Goal: Use online tool/utility: Utilize a website feature to perform a specific function

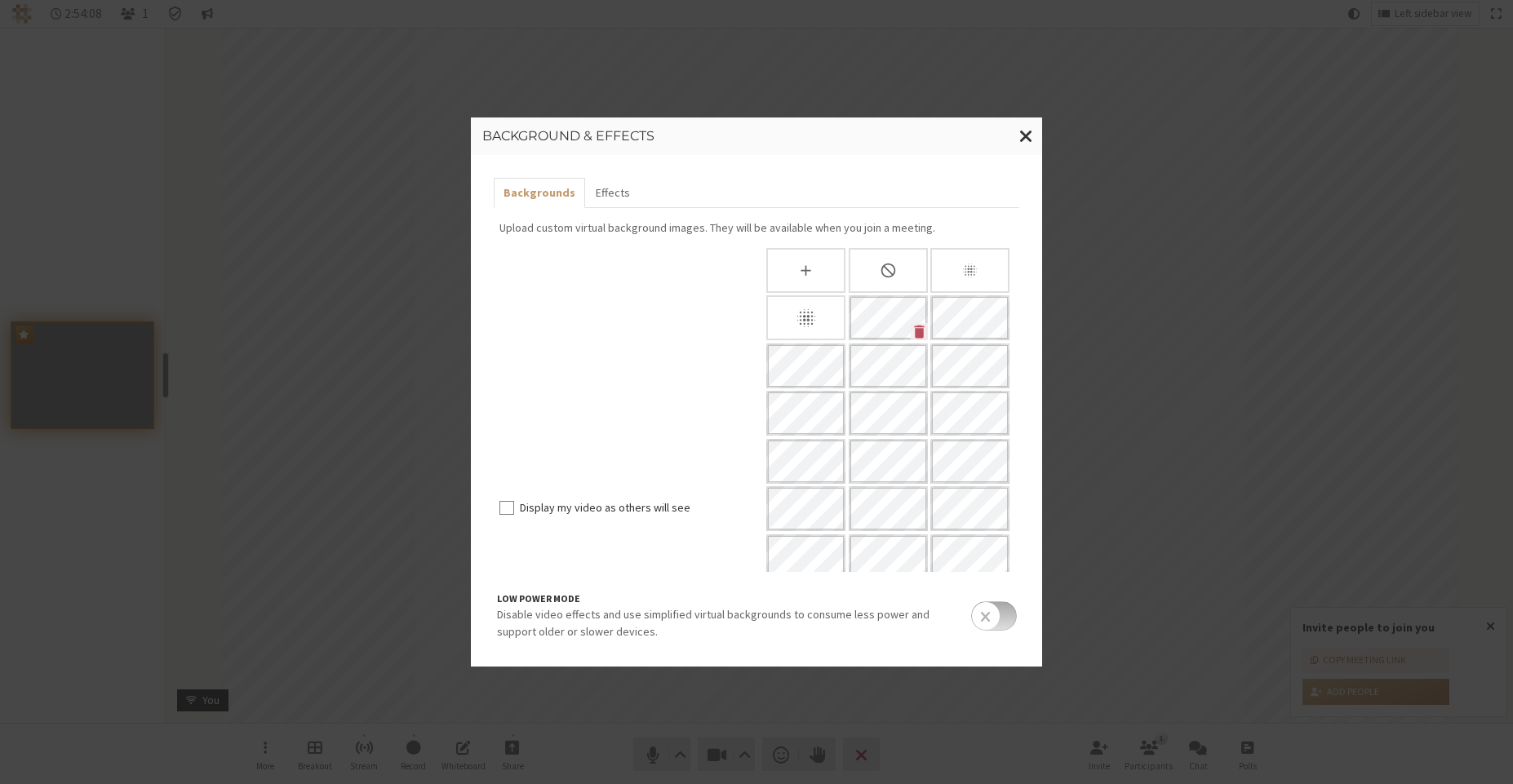
scroll to position [103, 0]
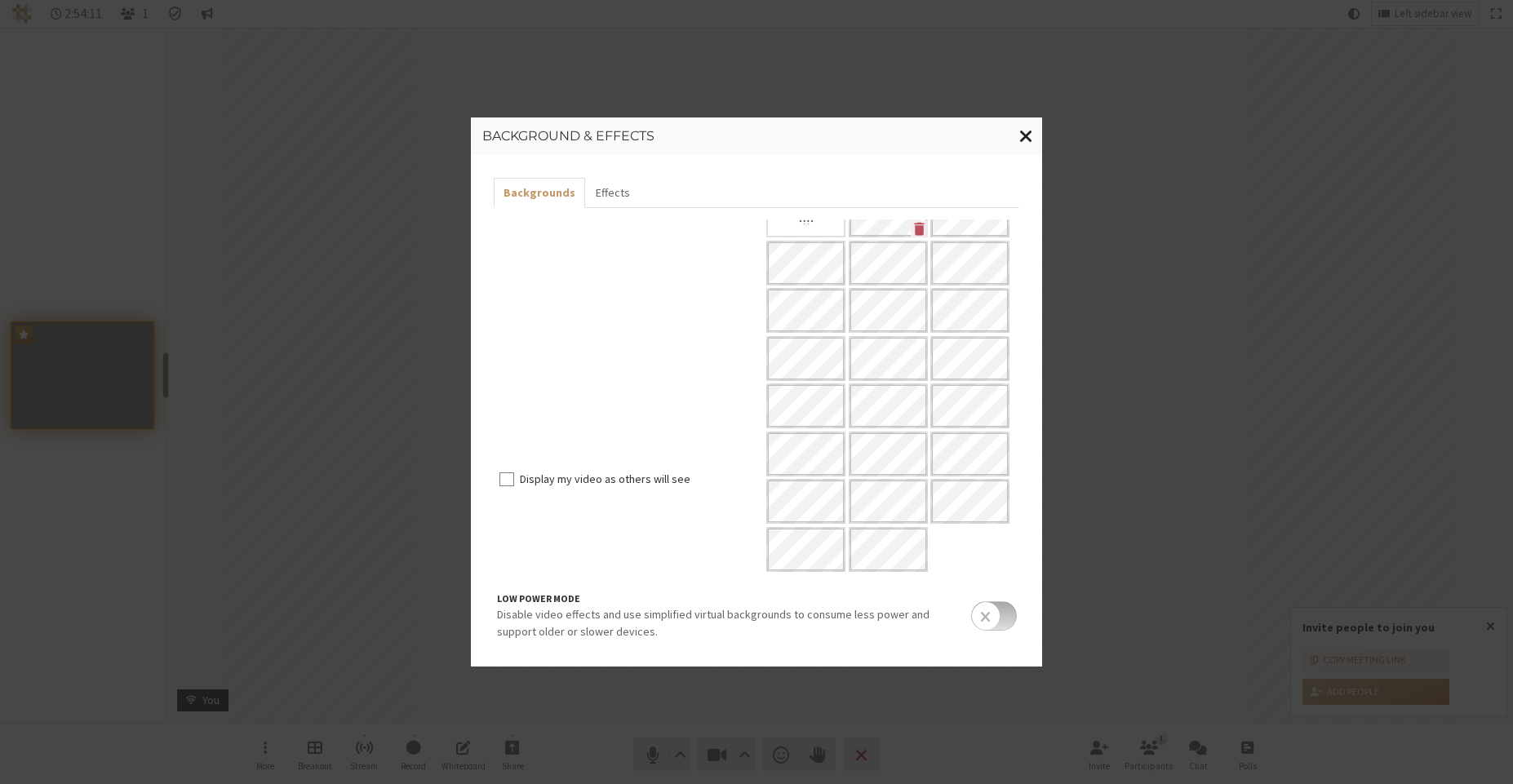
click at [1030, 134] on span "Close modal" at bounding box center [1025, 135] width 14 height 20
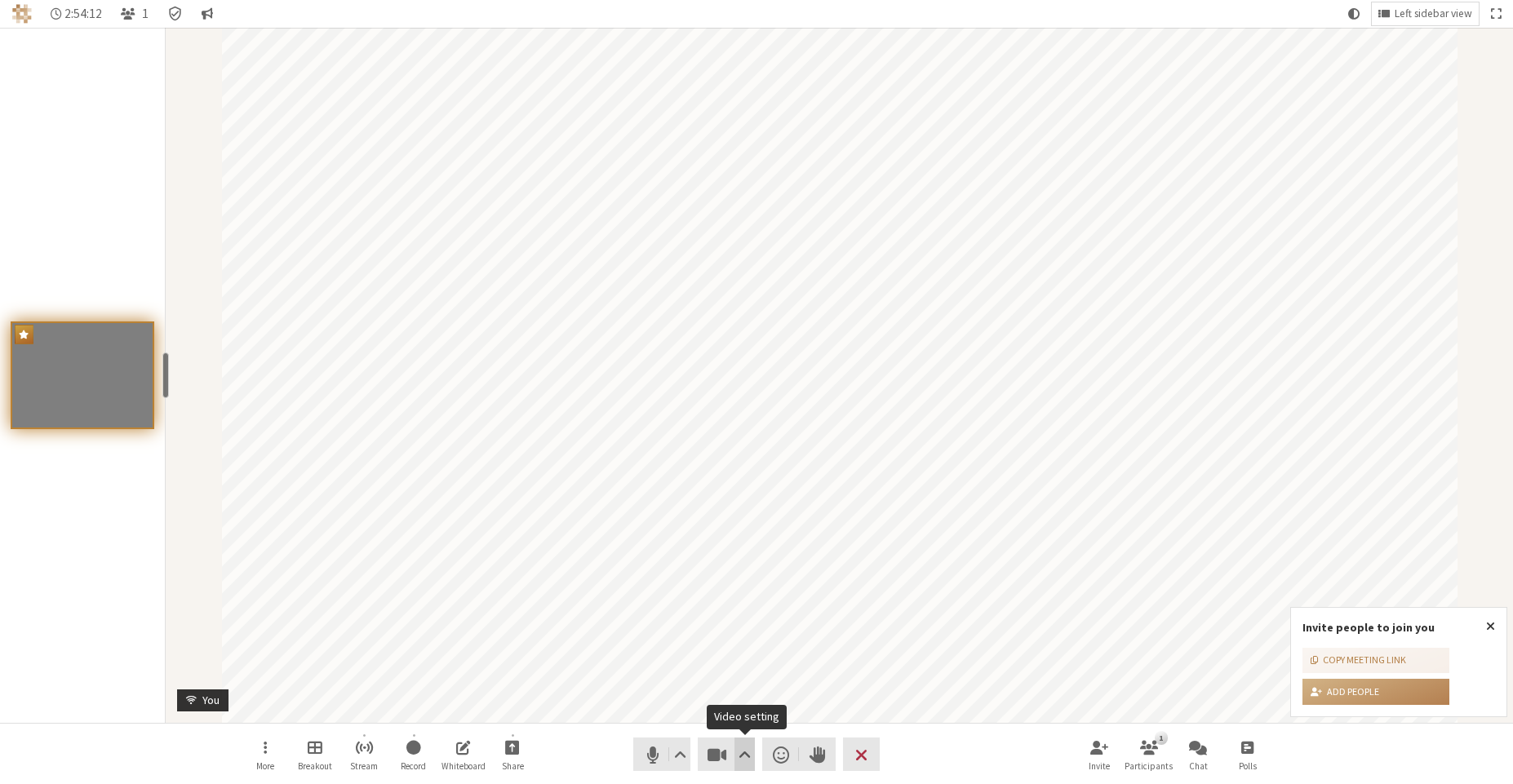
click at [740, 755] on span "Video setting" at bounding box center [744, 754] width 13 height 23
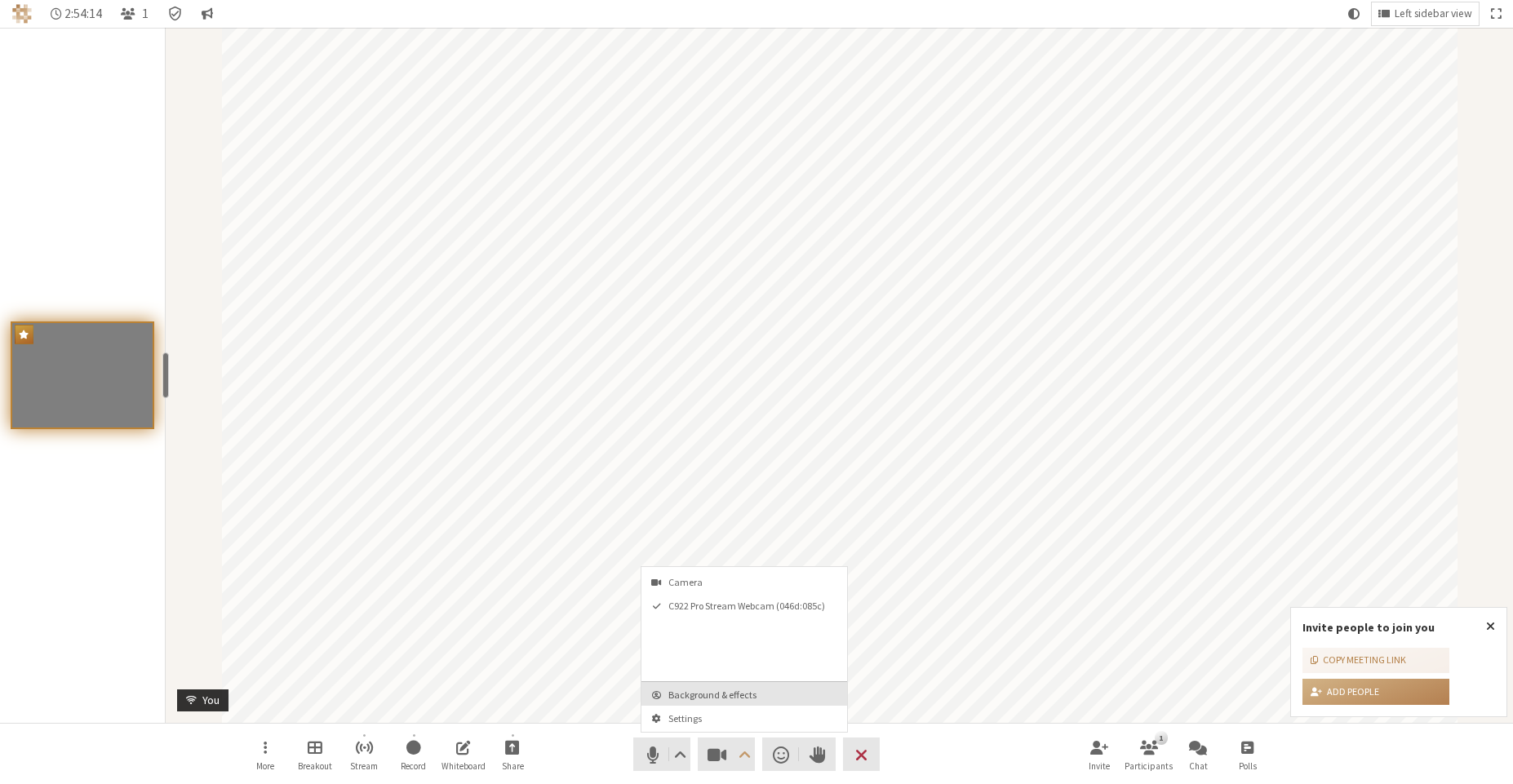
click at [739, 701] on button "Background & effects" at bounding box center [744, 694] width 205 height 23
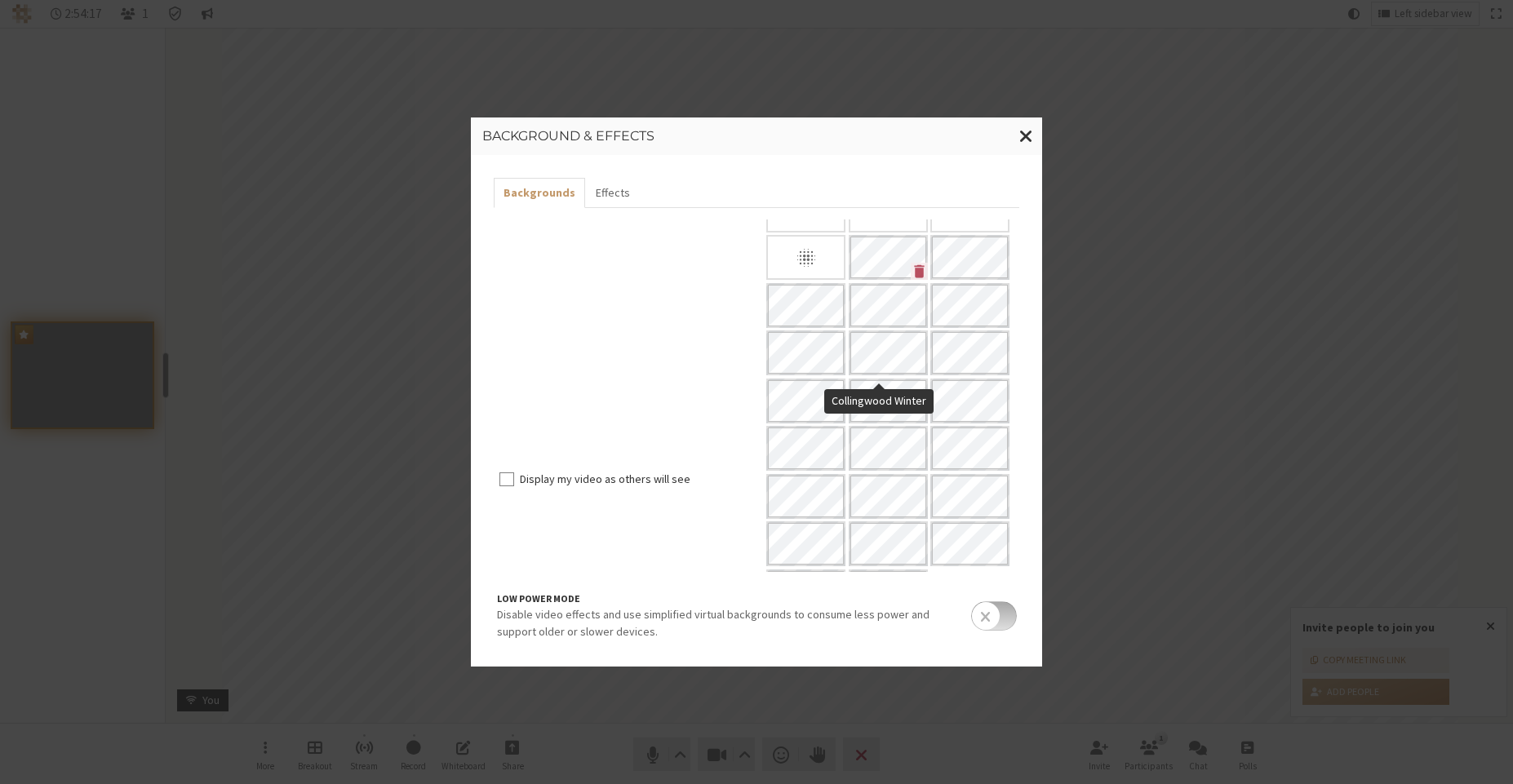
scroll to position [0, 0]
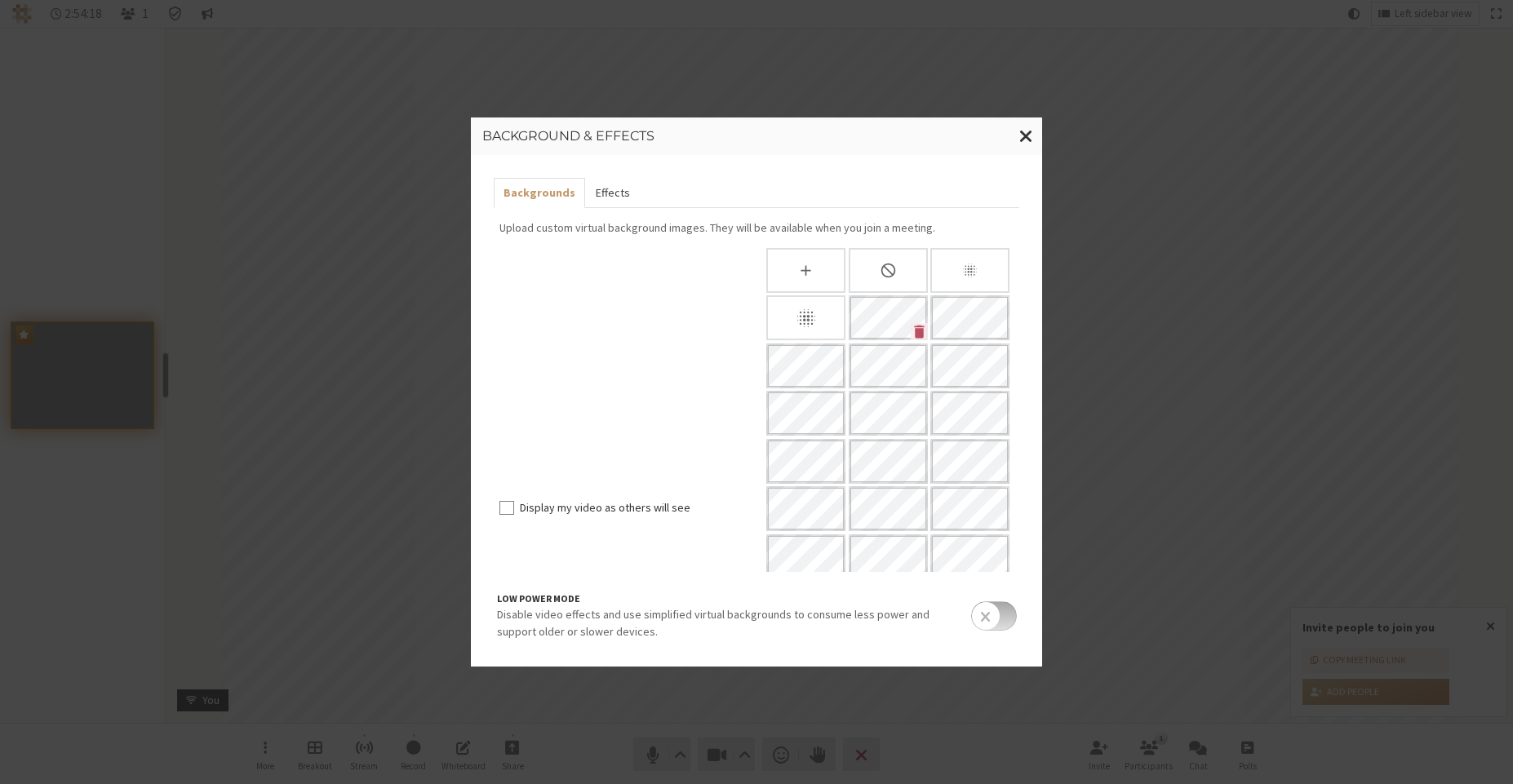
click at [612, 196] on button "Effects" at bounding box center [612, 193] width 53 height 30
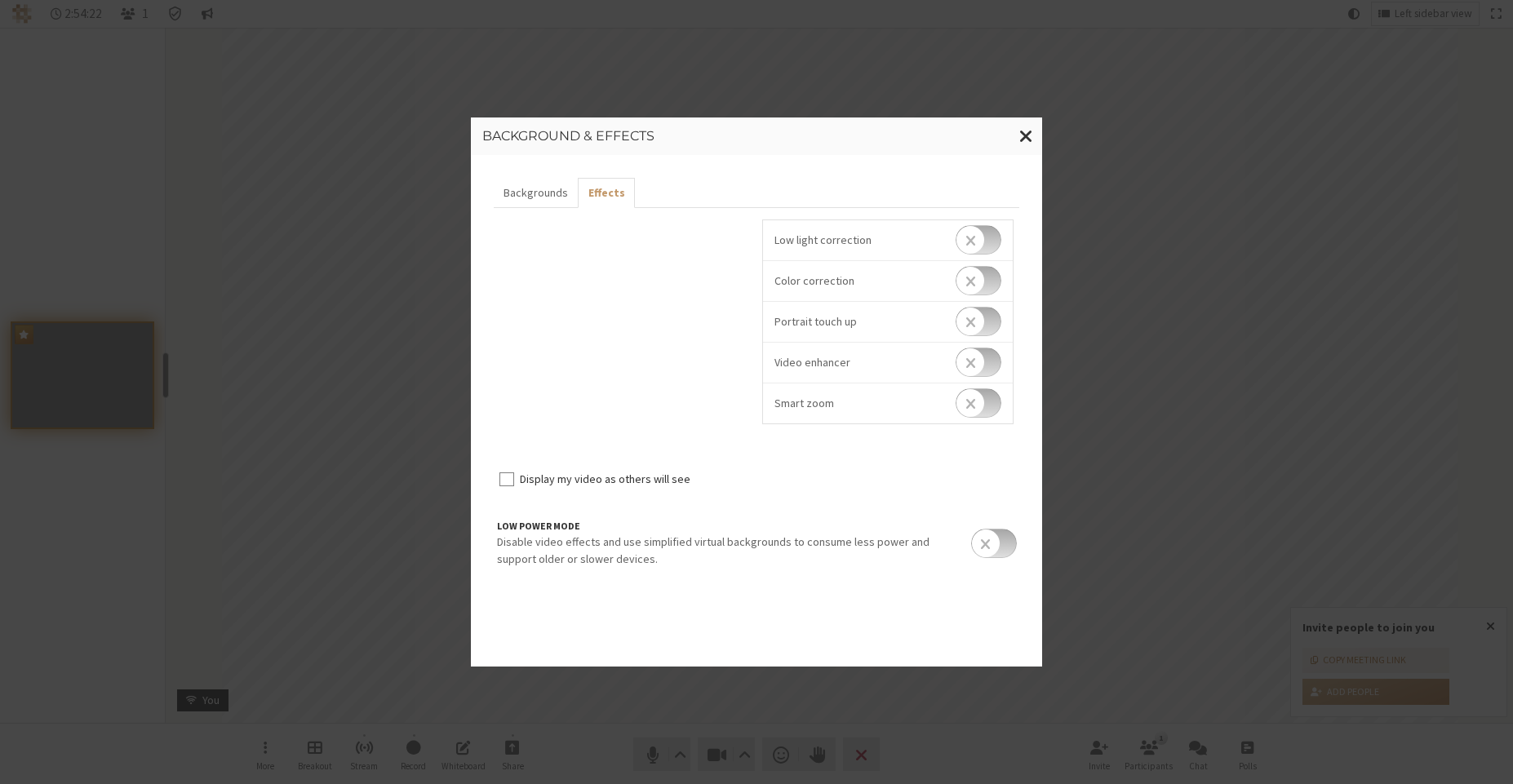
click at [976, 529] on input "checkbox" at bounding box center [994, 543] width 46 height 29
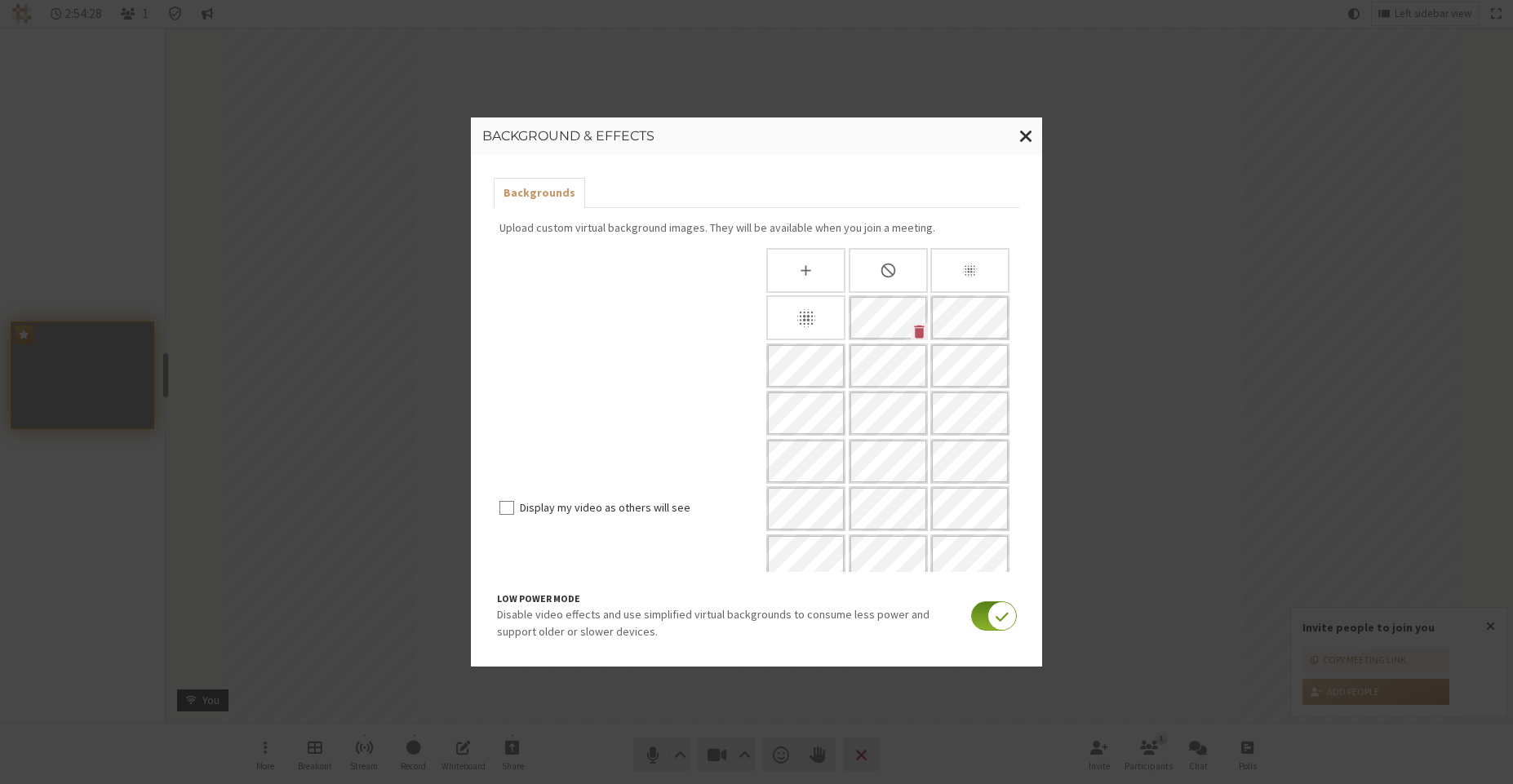
click at [993, 630] on input "checkbox" at bounding box center [994, 615] width 46 height 29
click at [619, 197] on button "Effects" at bounding box center [612, 193] width 53 height 30
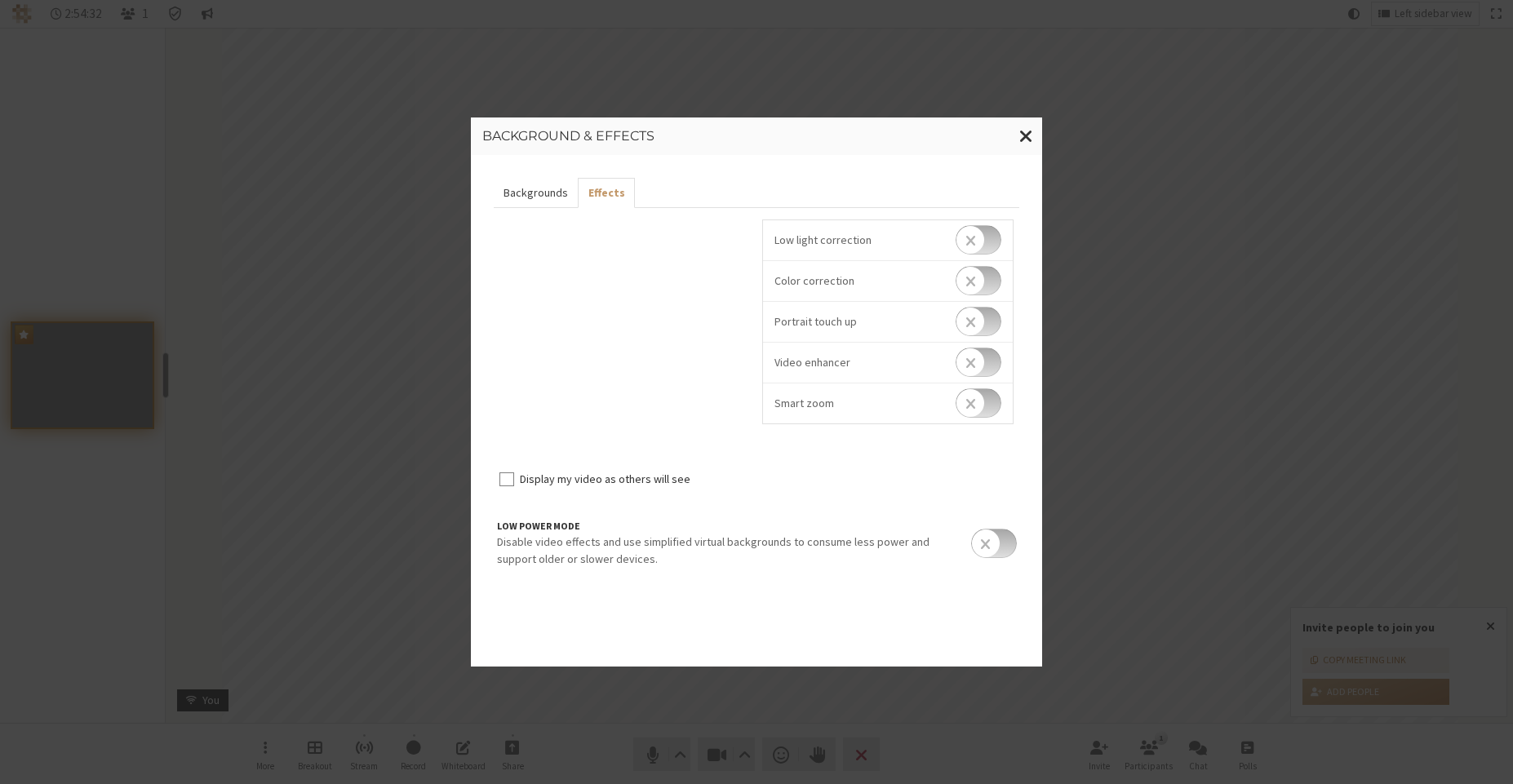
click at [549, 196] on button "Backgrounds" at bounding box center [535, 193] width 84 height 30
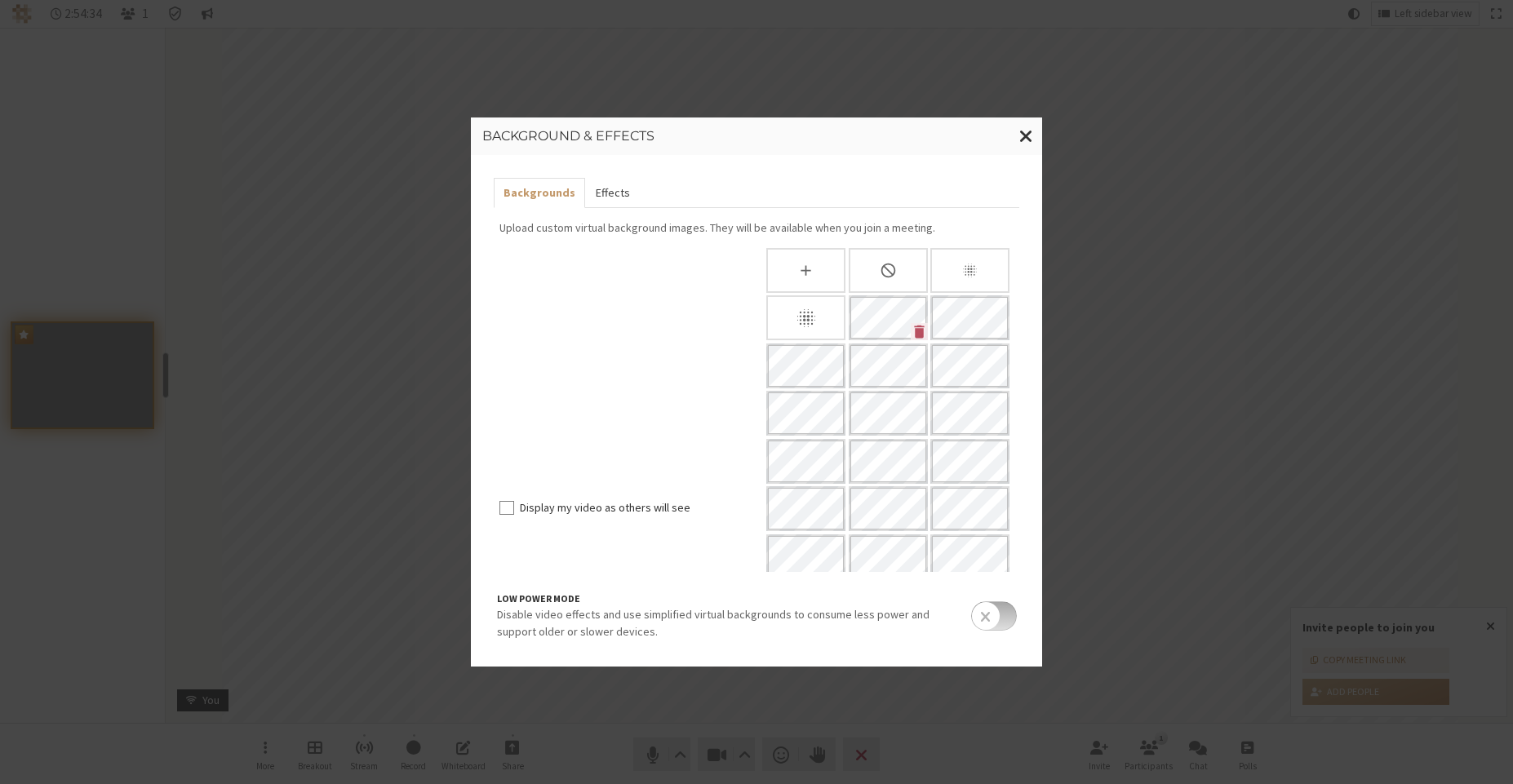
click at [608, 190] on button "Effects" at bounding box center [612, 193] width 53 height 30
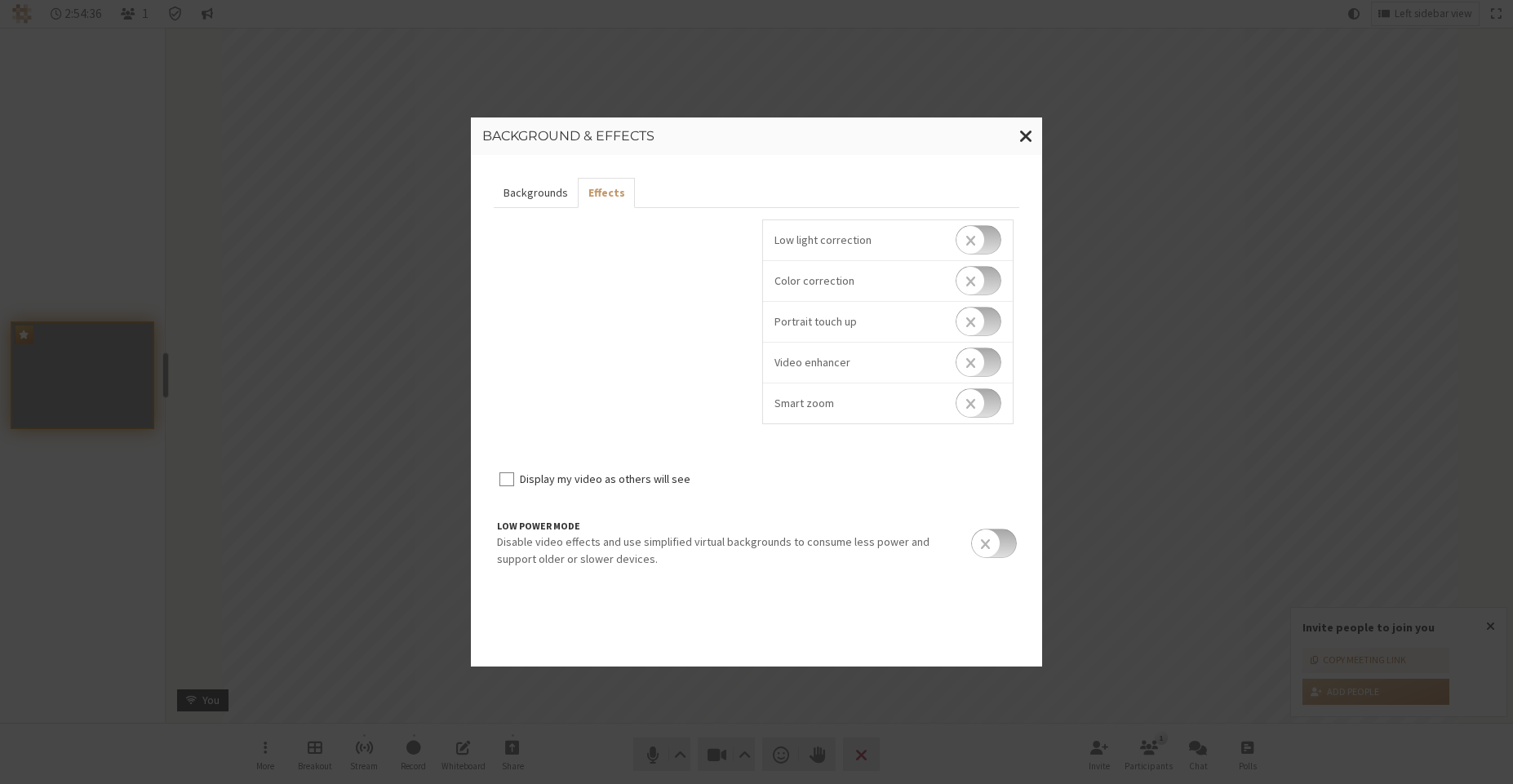
click at [550, 196] on button "Backgrounds" at bounding box center [535, 193] width 84 height 30
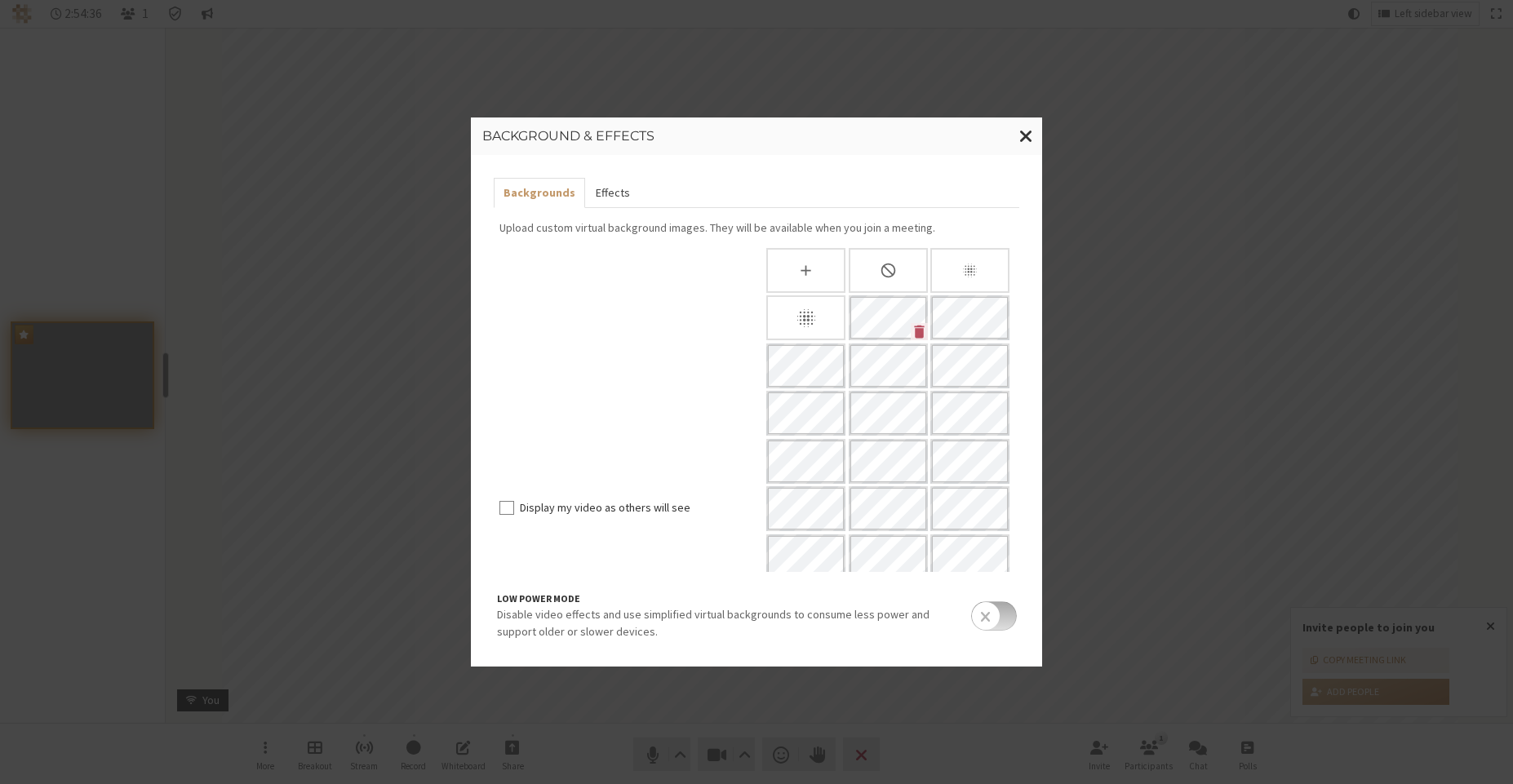
click at [597, 195] on button "Effects" at bounding box center [612, 193] width 53 height 30
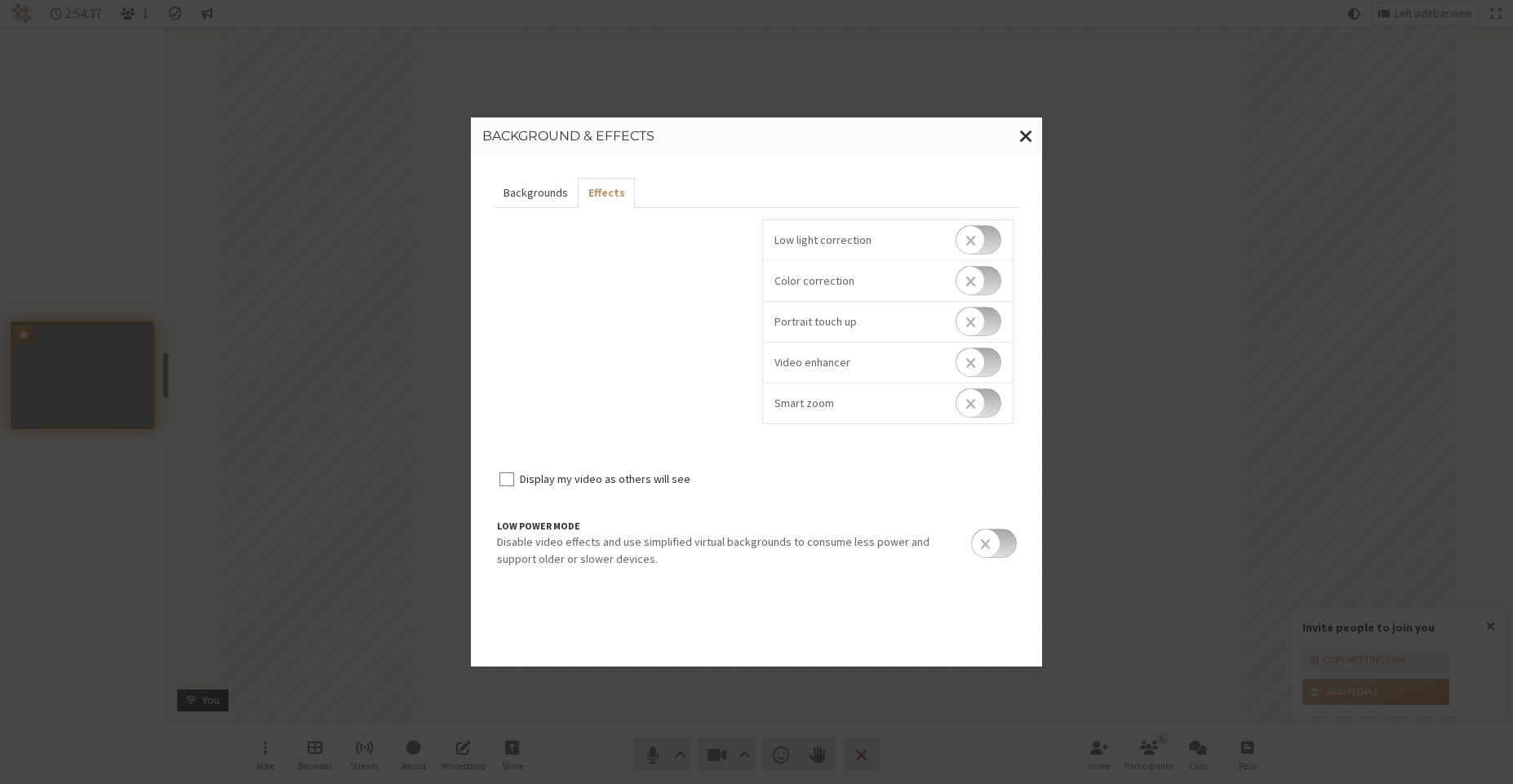
click at [564, 193] on button "Backgrounds" at bounding box center [535, 193] width 84 height 30
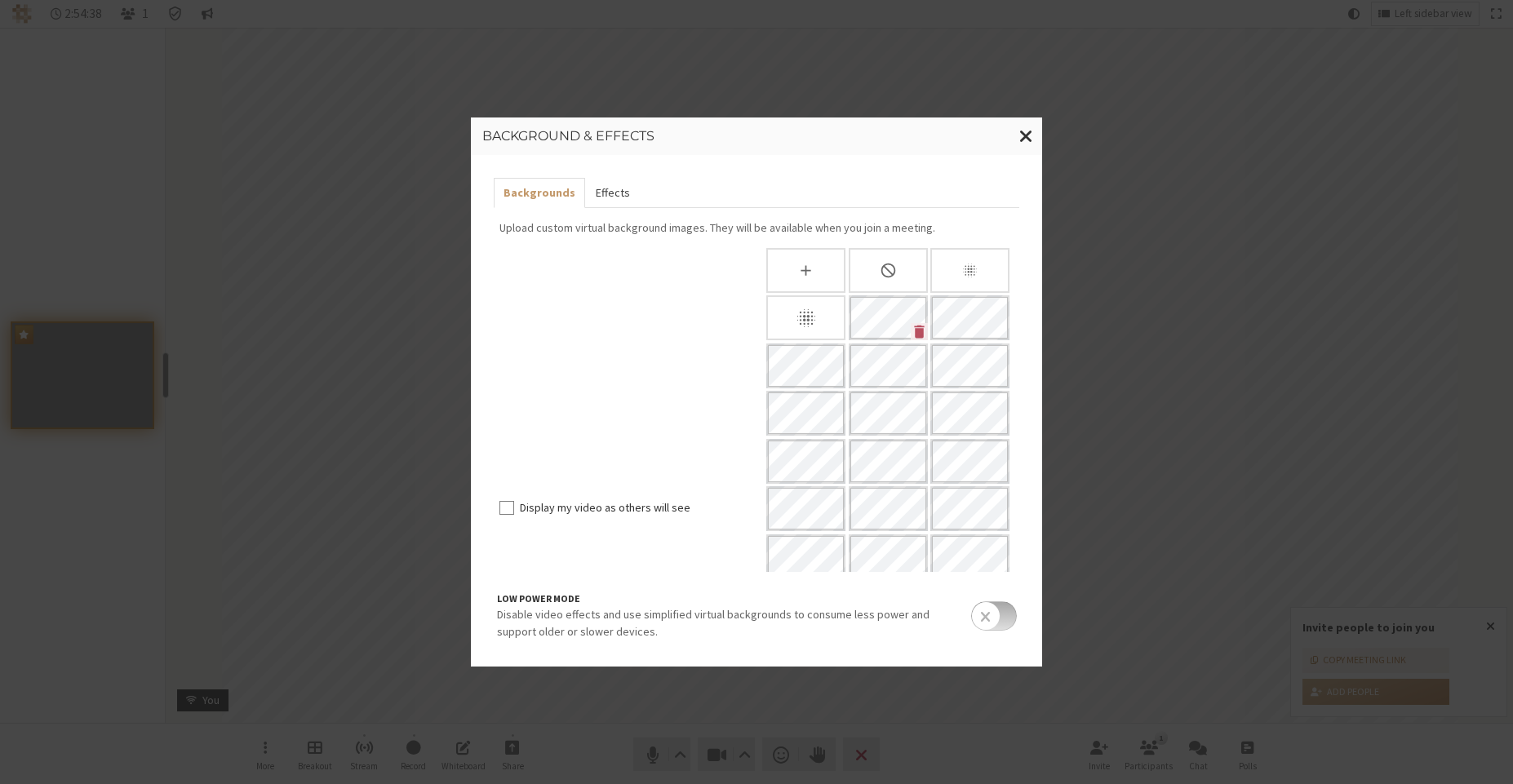
click at [610, 195] on button "Effects" at bounding box center [612, 193] width 53 height 30
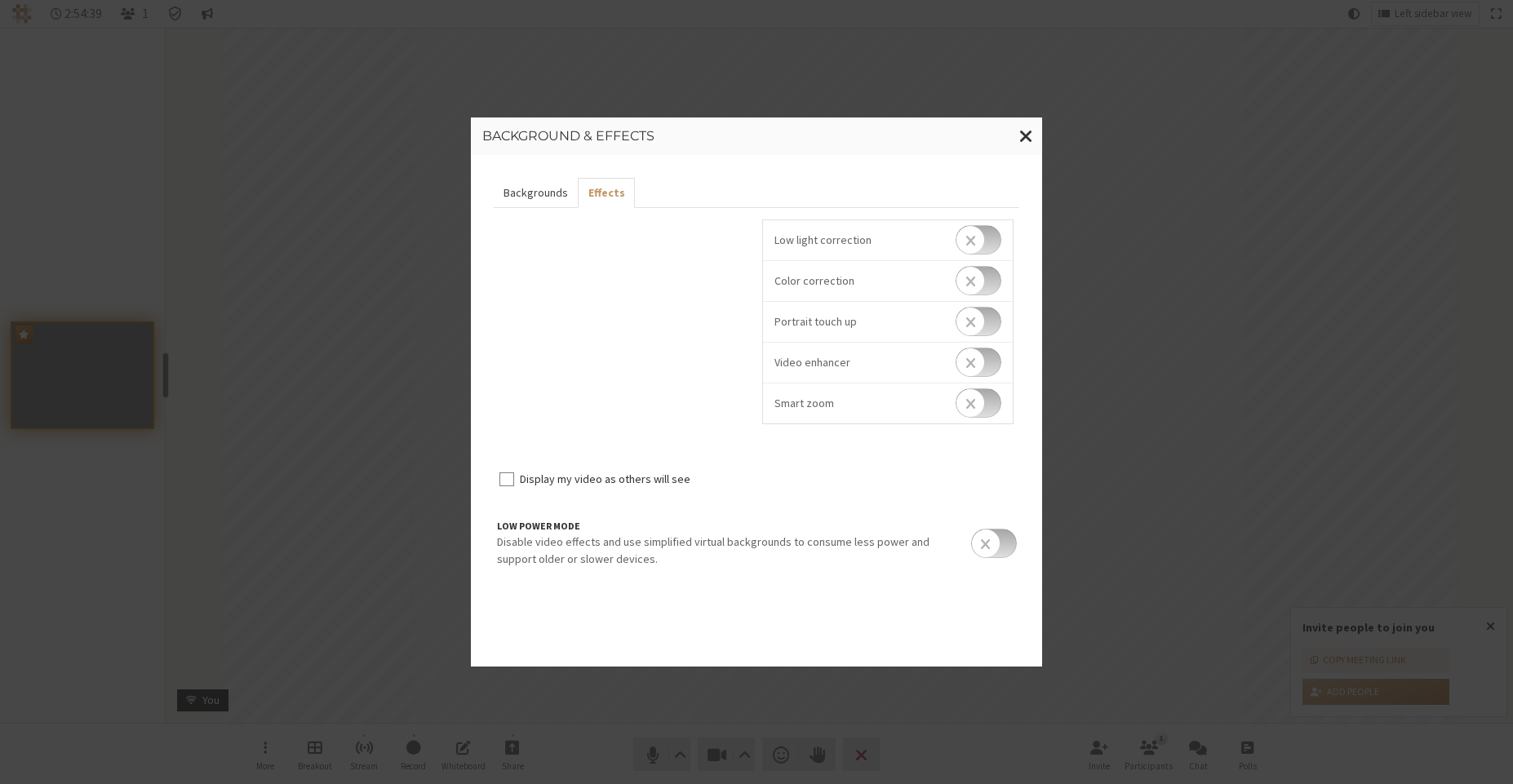
click at [554, 192] on button "Backgrounds" at bounding box center [535, 193] width 84 height 30
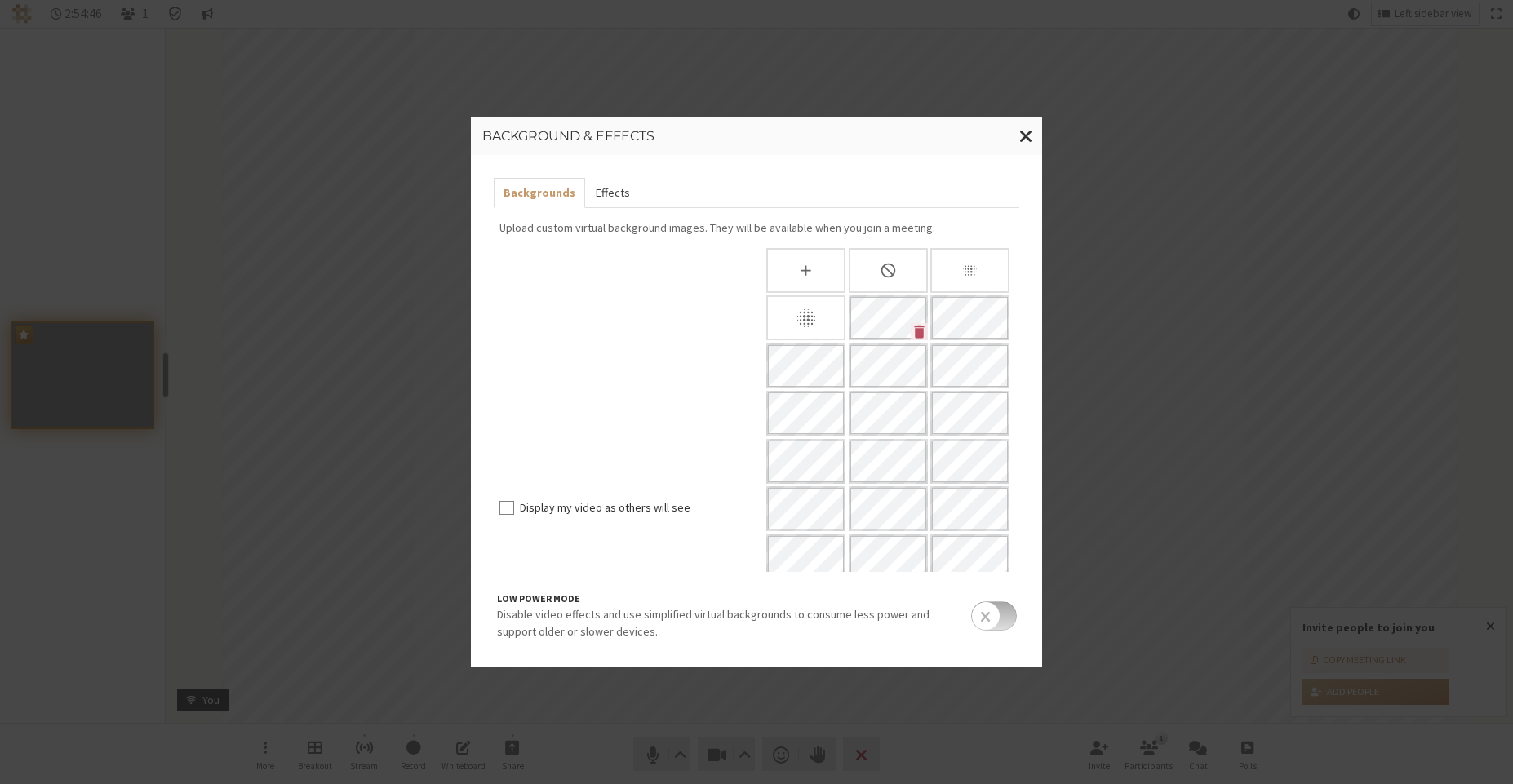
click at [610, 189] on button "Effects" at bounding box center [612, 193] width 53 height 30
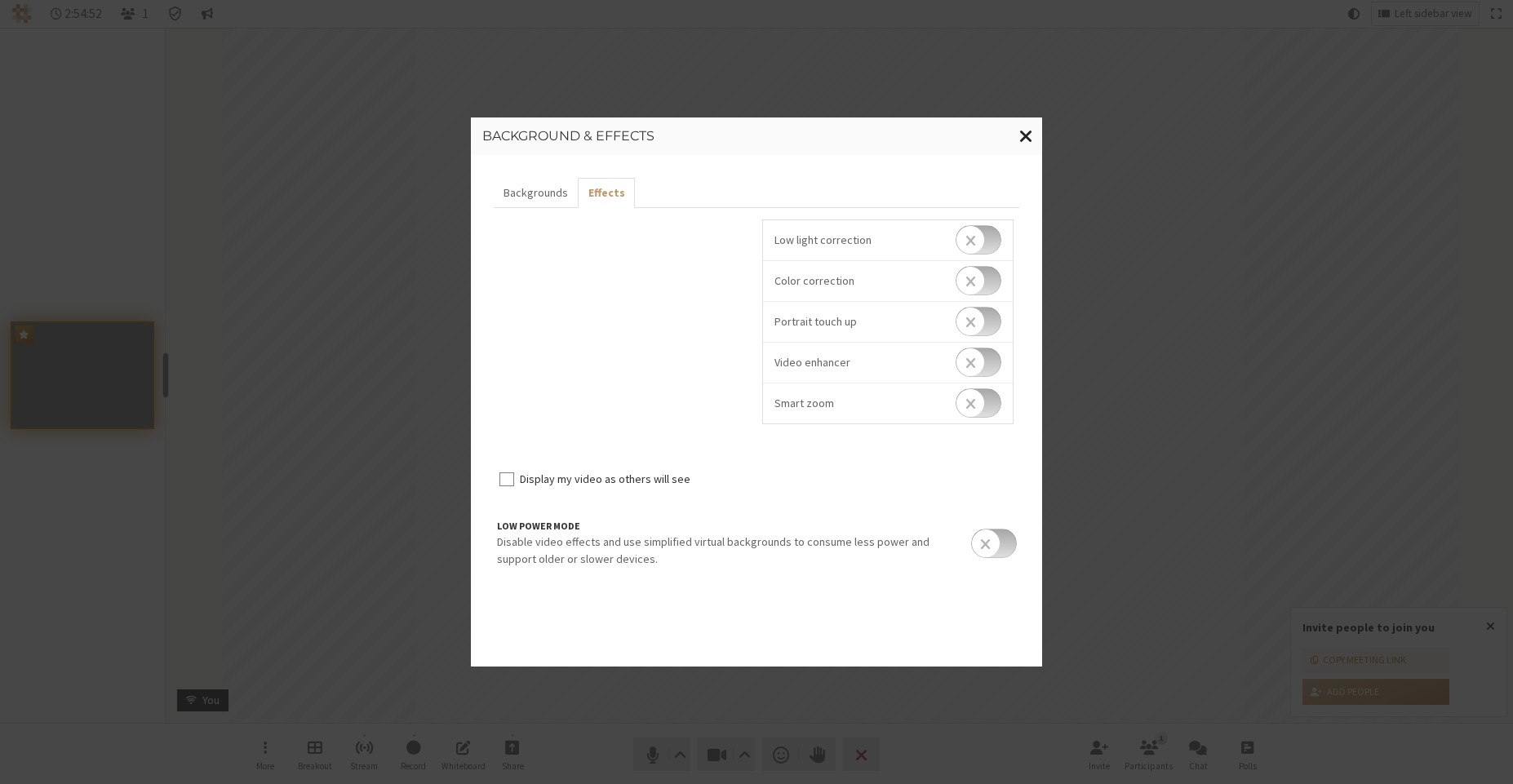
click at [1028, 134] on span "Close modal" at bounding box center [1025, 135] width 14 height 20
